Goal: Information Seeking & Learning: Learn about a topic

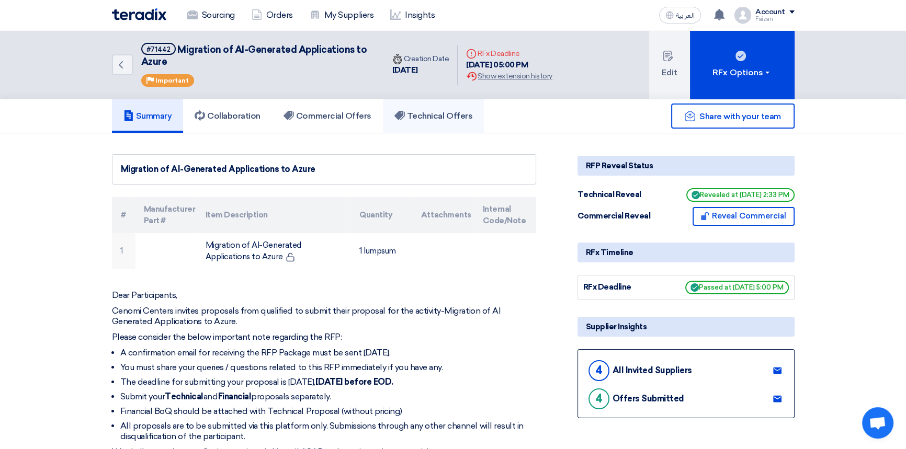
click at [439, 111] on h5 "Technical Offers" at bounding box center [433, 116] width 78 height 10
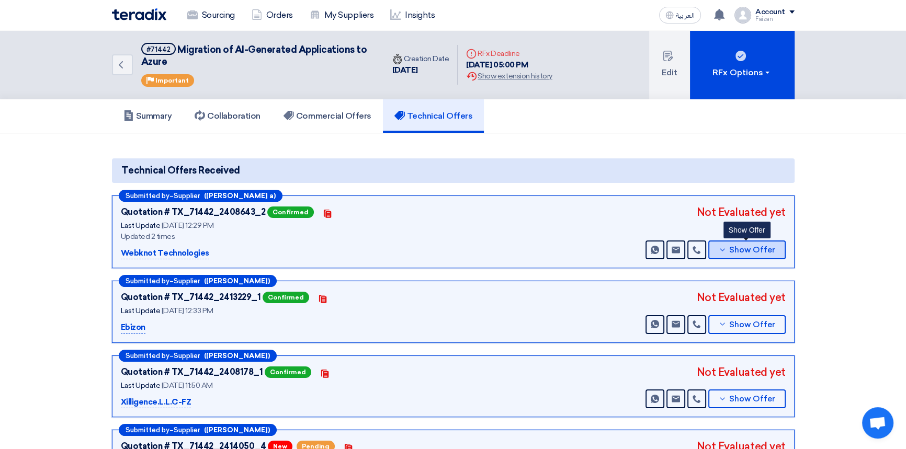
click at [732, 248] on span "Show Offer" at bounding box center [752, 250] width 46 height 8
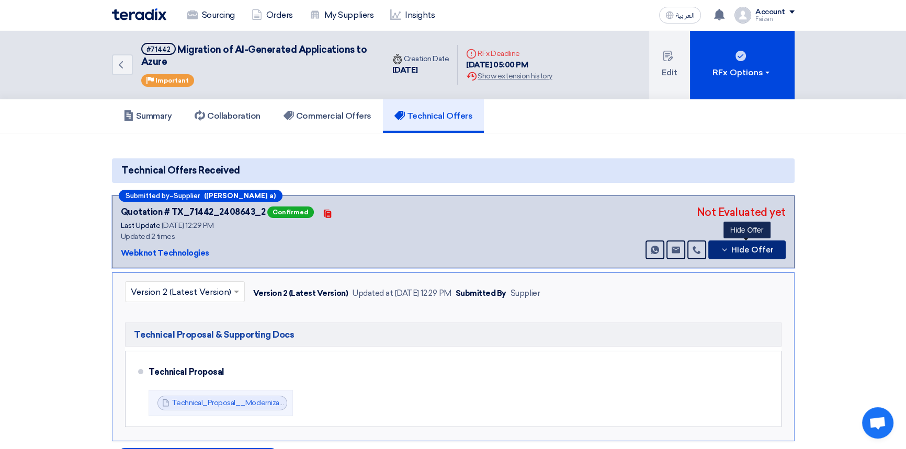
click at [759, 246] on span "Hide Offer" at bounding box center [752, 250] width 42 height 8
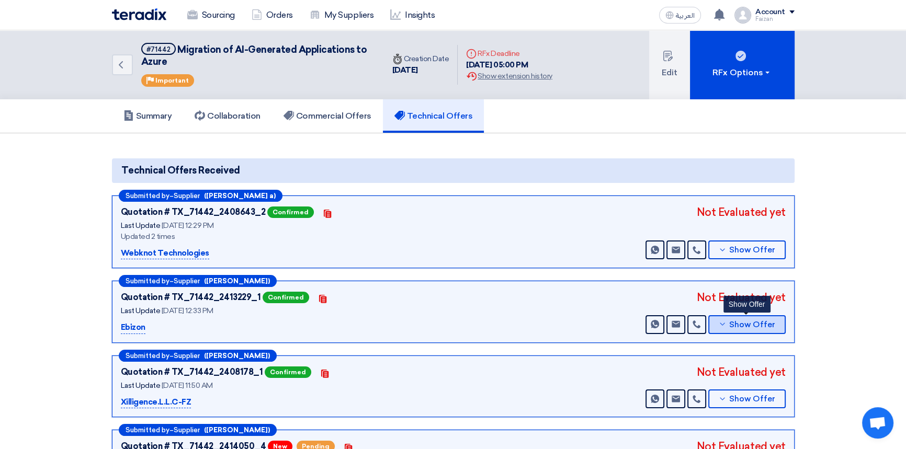
click at [761, 321] on span "Show Offer" at bounding box center [752, 325] width 46 height 8
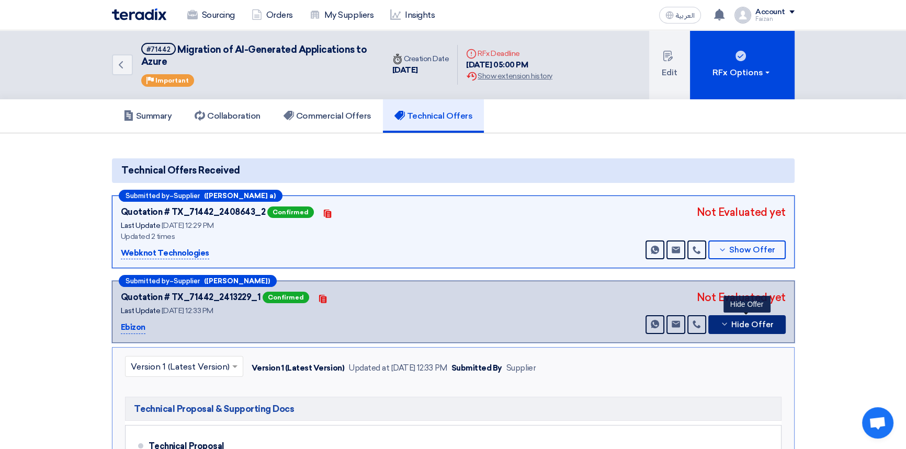
click at [761, 321] on span "Hide Offer" at bounding box center [752, 325] width 42 height 8
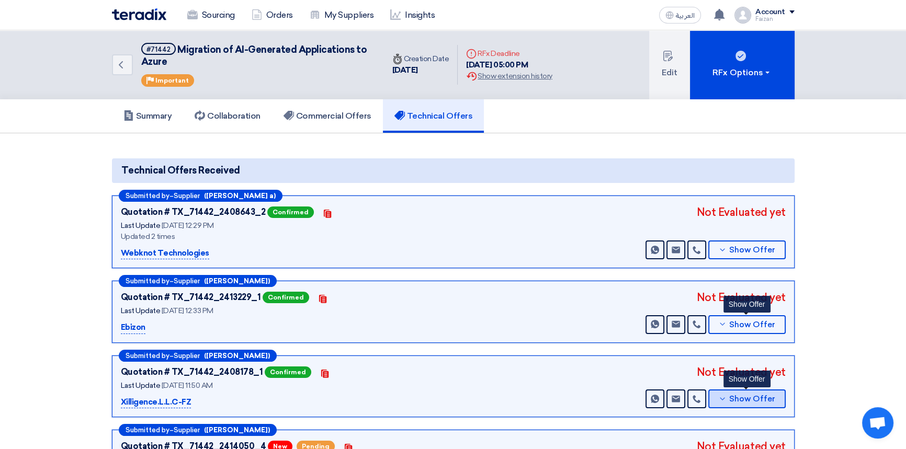
click at [731, 400] on span "Show Offer" at bounding box center [752, 399] width 46 height 8
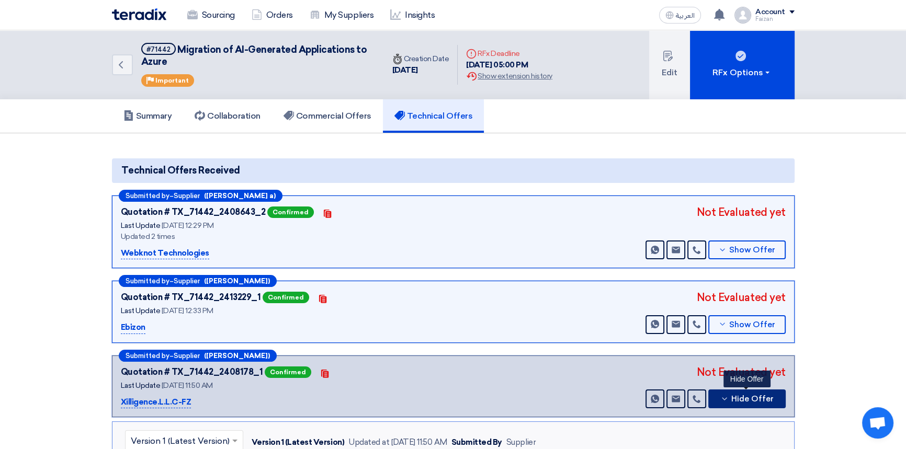
click at [731, 400] on button "Hide Offer" at bounding box center [746, 399] width 77 height 19
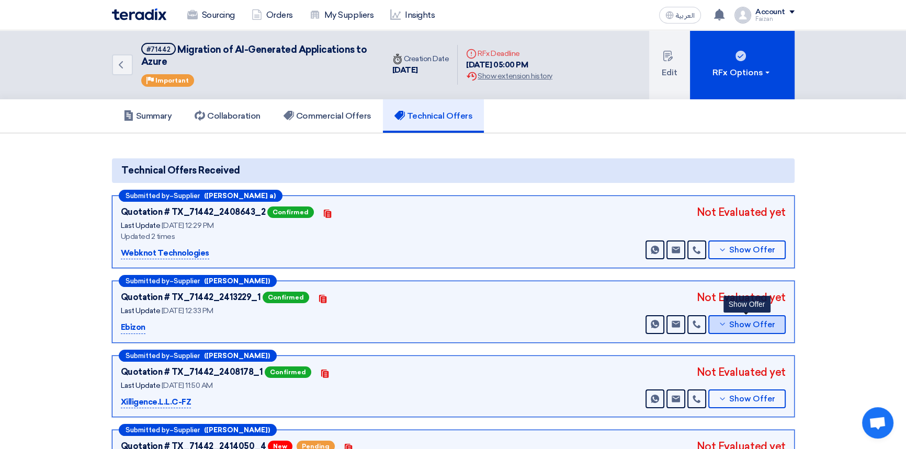
click at [741, 324] on span "Show Offer" at bounding box center [752, 325] width 46 height 8
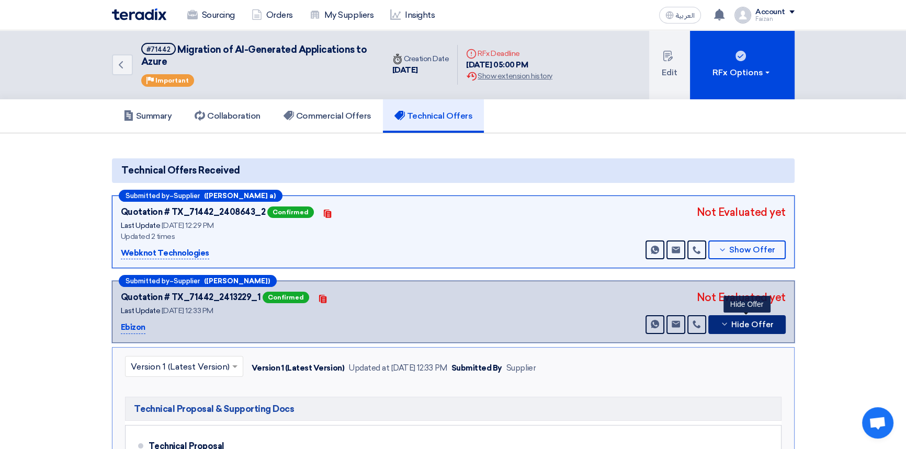
click at [741, 324] on span "Hide Offer" at bounding box center [752, 325] width 42 height 8
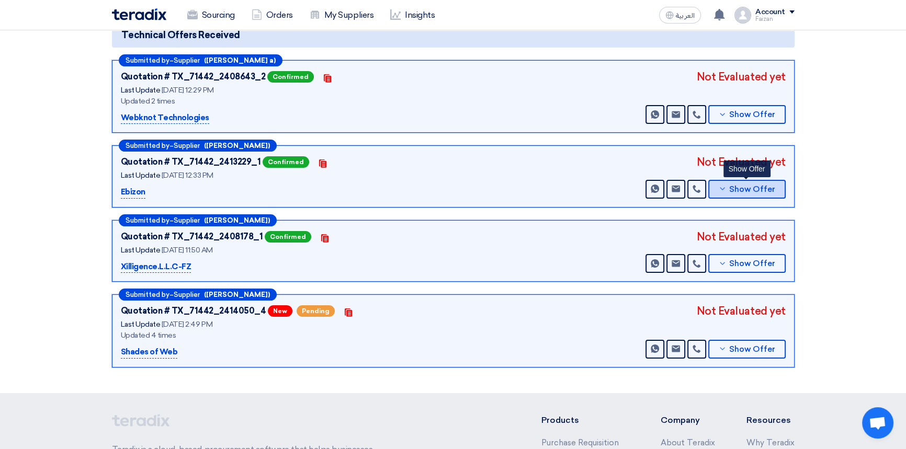
scroll to position [142, 0]
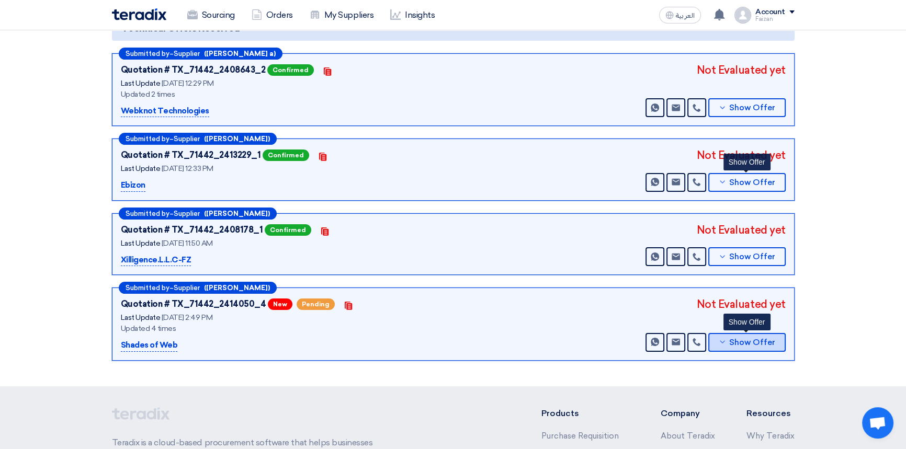
click at [736, 340] on span "Show Offer" at bounding box center [752, 343] width 46 height 8
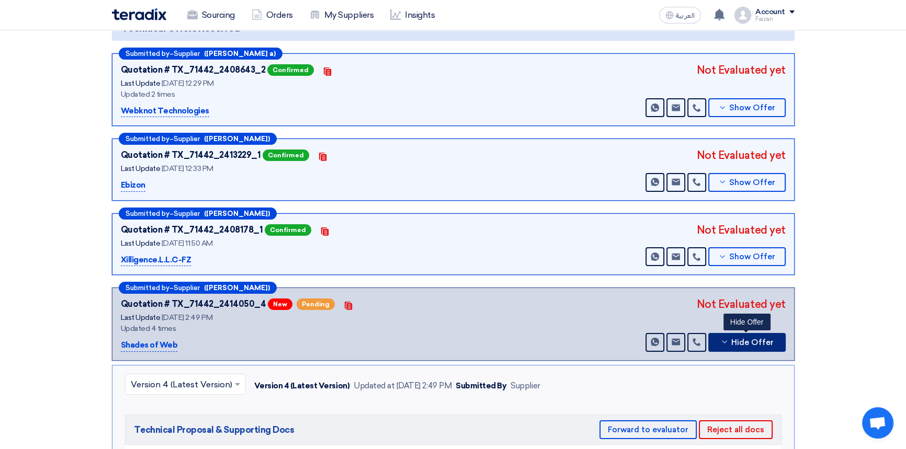
click at [736, 340] on span "Hide Offer" at bounding box center [752, 343] width 42 height 8
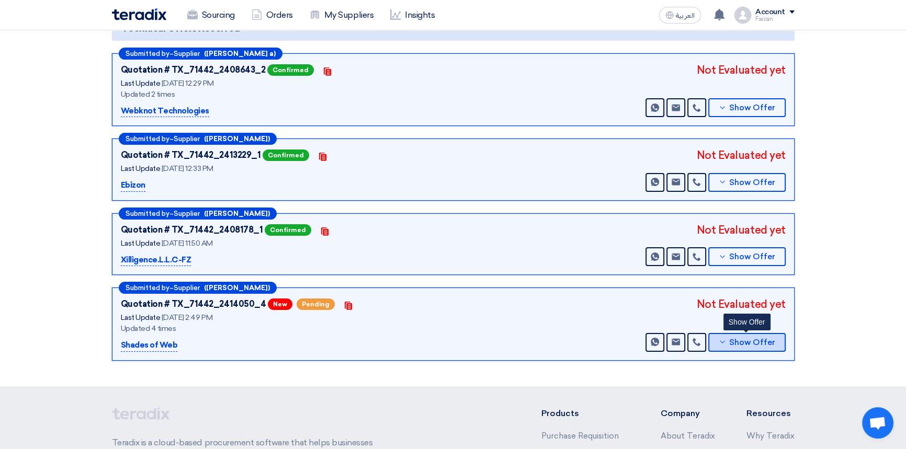
click at [768, 345] on button "Show Offer" at bounding box center [746, 342] width 77 height 19
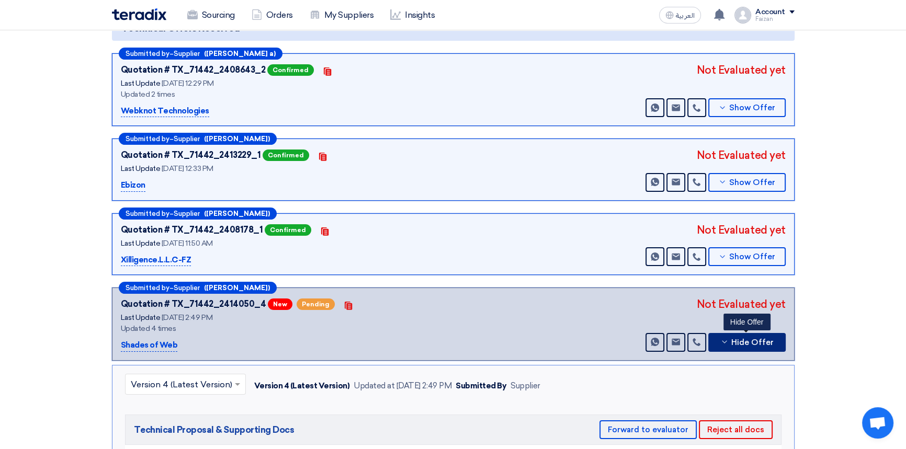
click at [768, 345] on button "Hide Offer" at bounding box center [746, 342] width 77 height 19
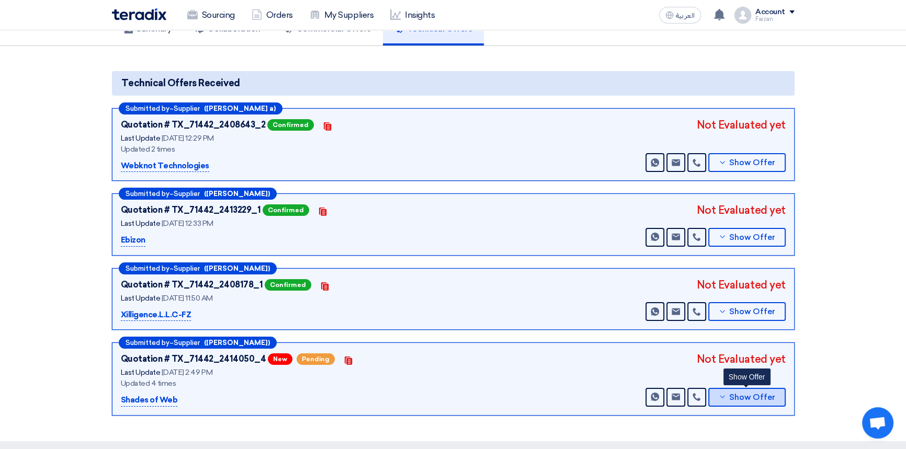
scroll to position [0, 0]
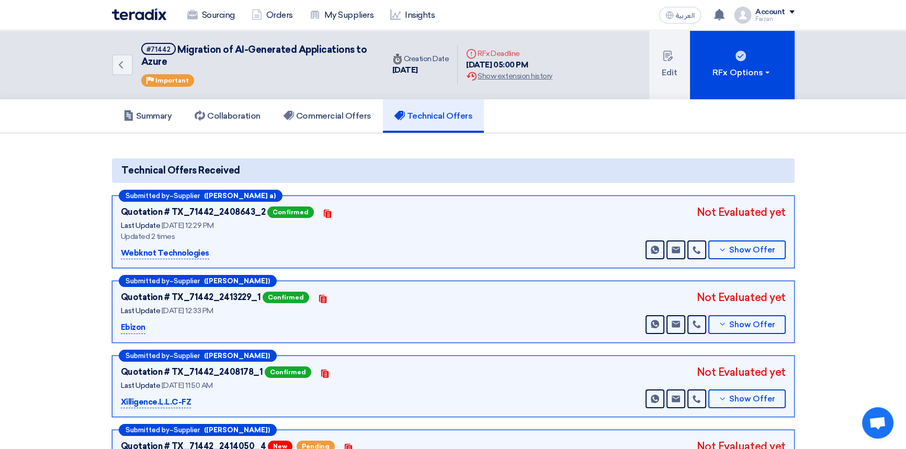
click at [133, 16] on img at bounding box center [139, 14] width 54 height 12
